Goal: Navigation & Orientation: Find specific page/section

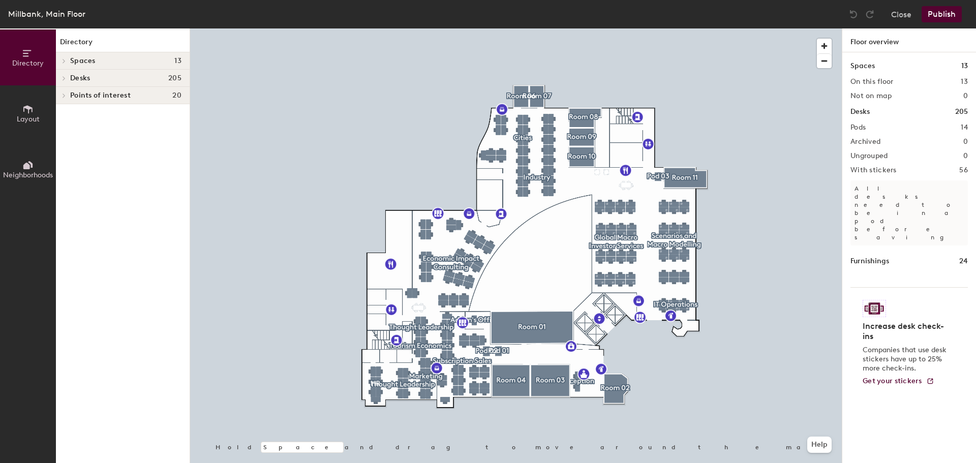
click at [119, 76] on h4 "Desks 205" at bounding box center [125, 78] width 111 height 8
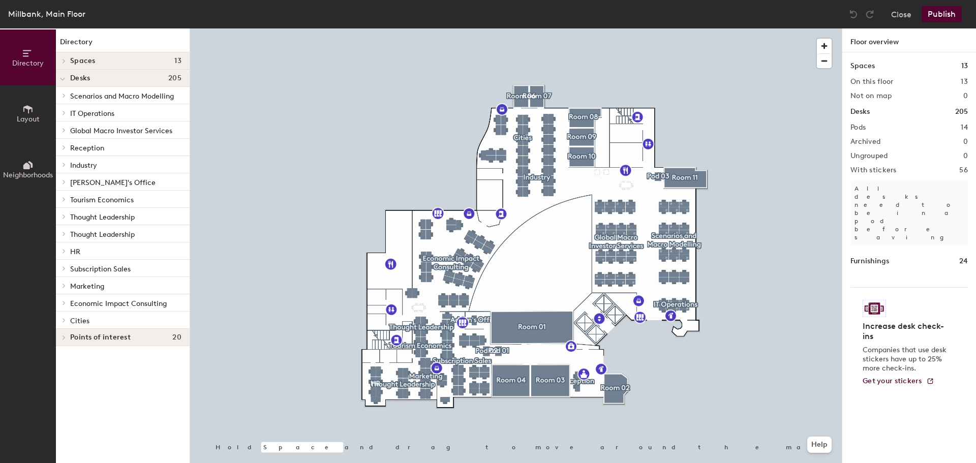
click at [119, 76] on h4 "Desks 205" at bounding box center [125, 78] width 111 height 8
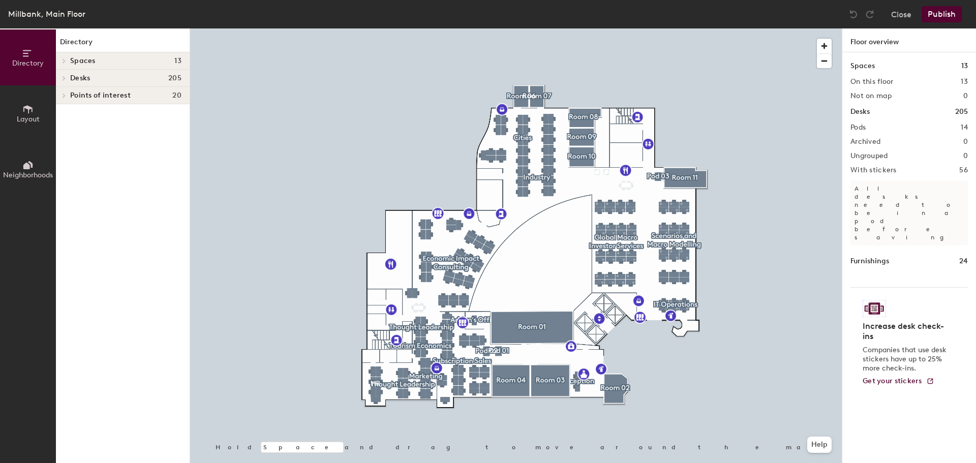
click at [113, 64] on h4 "Spaces 13" at bounding box center [125, 61] width 111 height 8
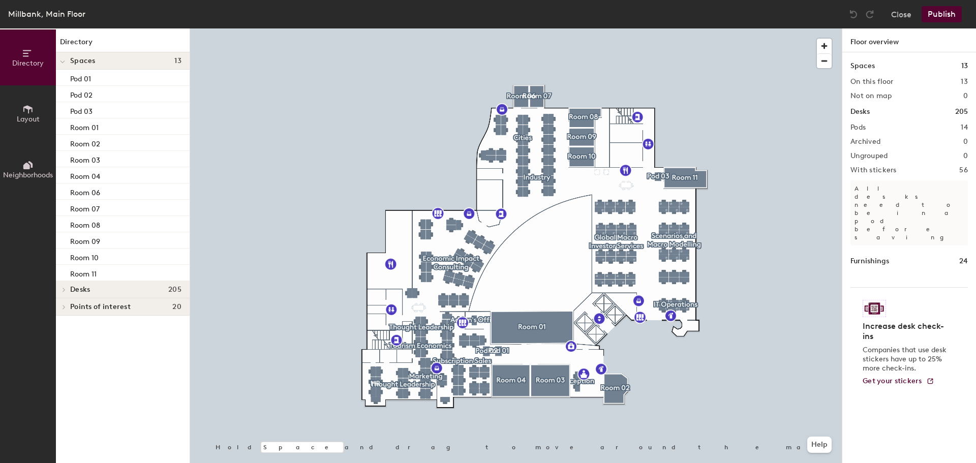
click at [113, 64] on h4 "Spaces 13" at bounding box center [125, 61] width 111 height 8
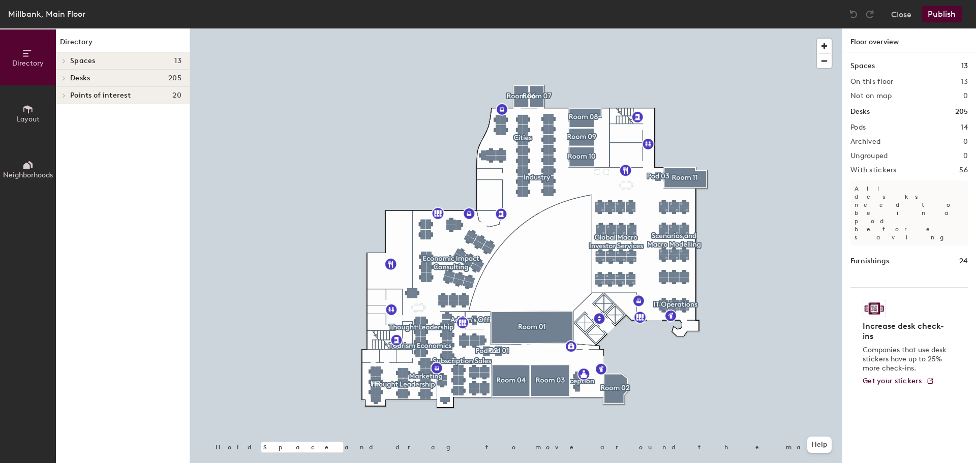
click at [115, 78] on h4 "Desks 205" at bounding box center [125, 78] width 111 height 8
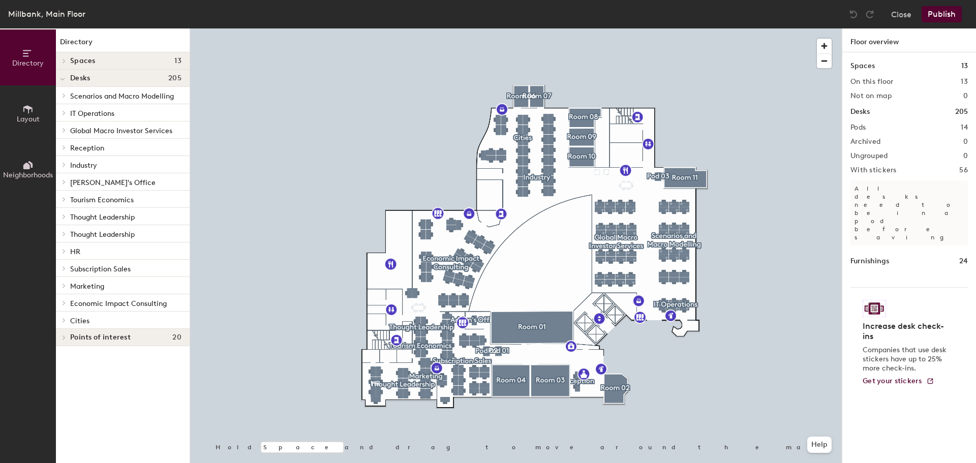
click at [115, 78] on h4 "Desks 205" at bounding box center [125, 78] width 111 height 8
